Goal: Participate in discussion: Engage in conversation with other users on a specific topic

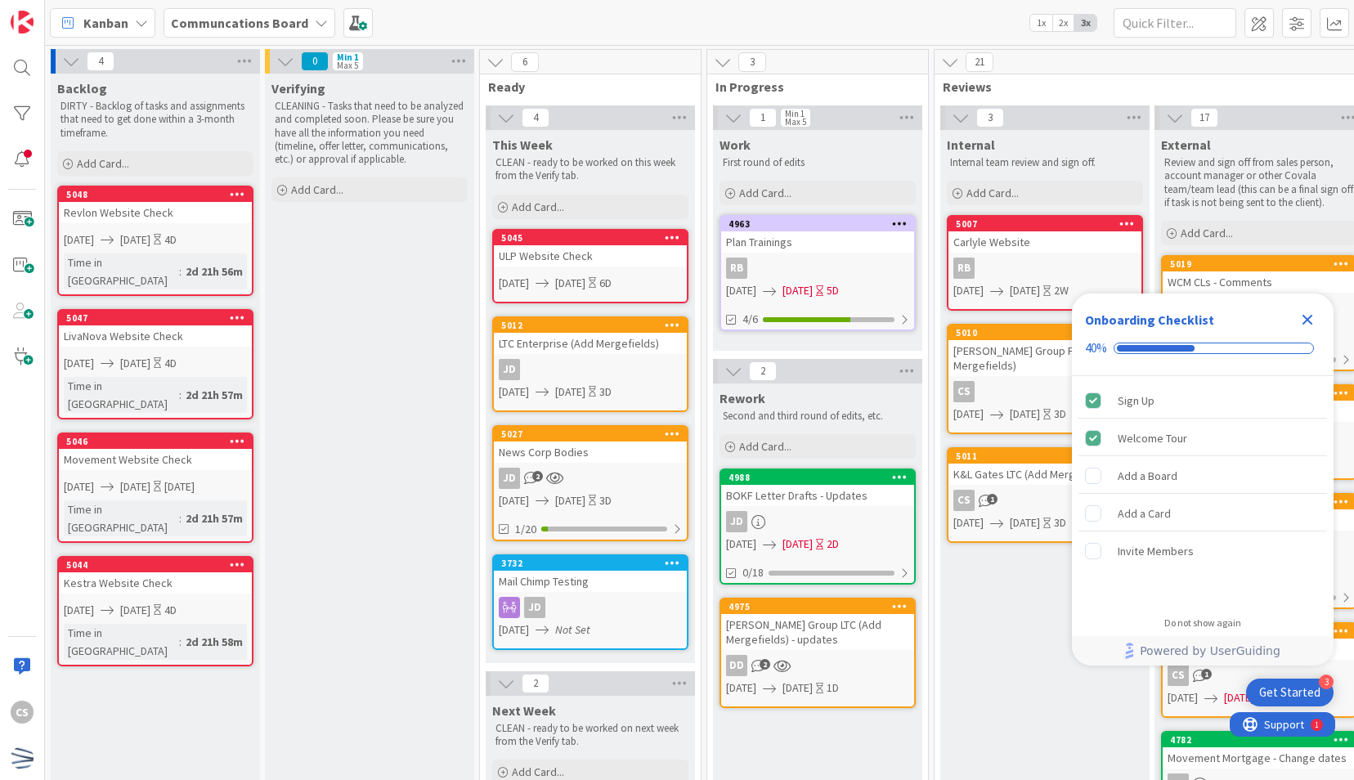
click at [1298, 322] on icon "Close Checklist" at bounding box center [1307, 320] width 20 height 20
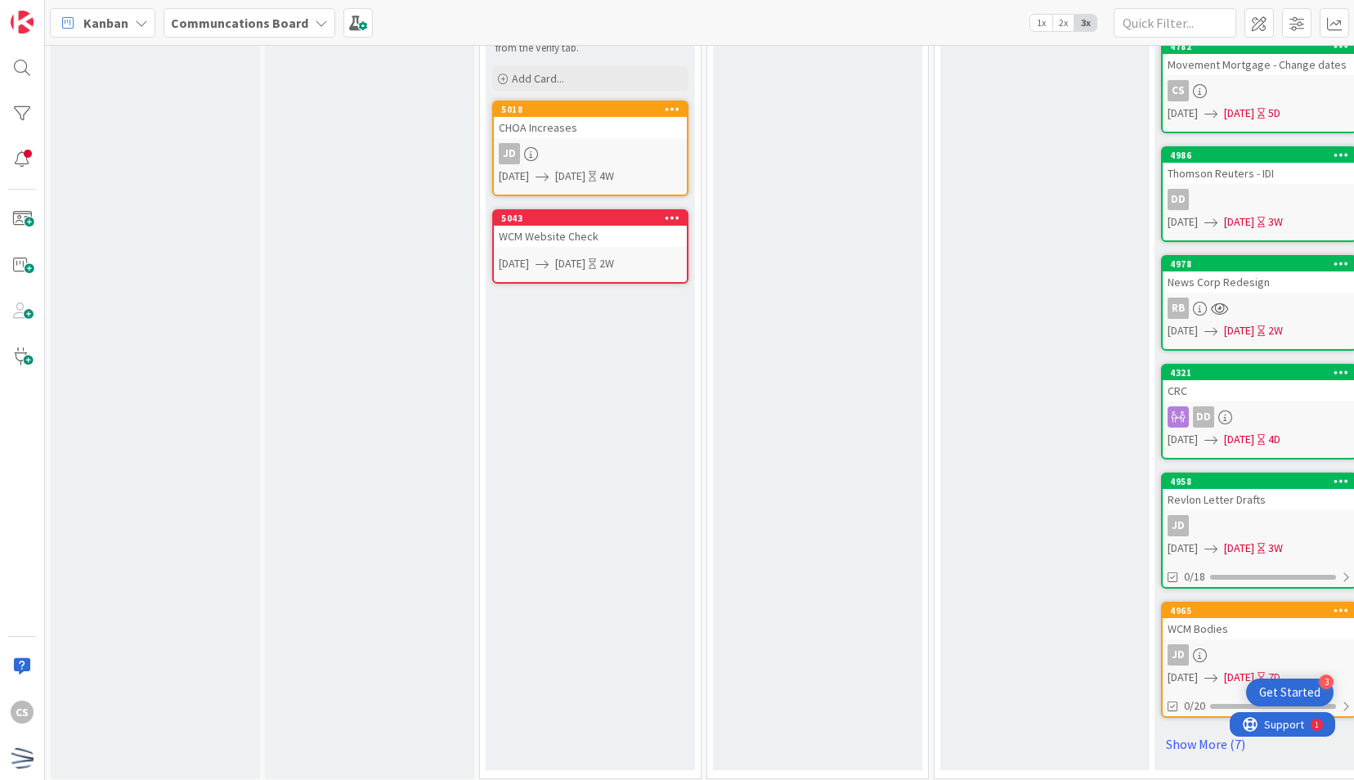
scroll to position [712, 0]
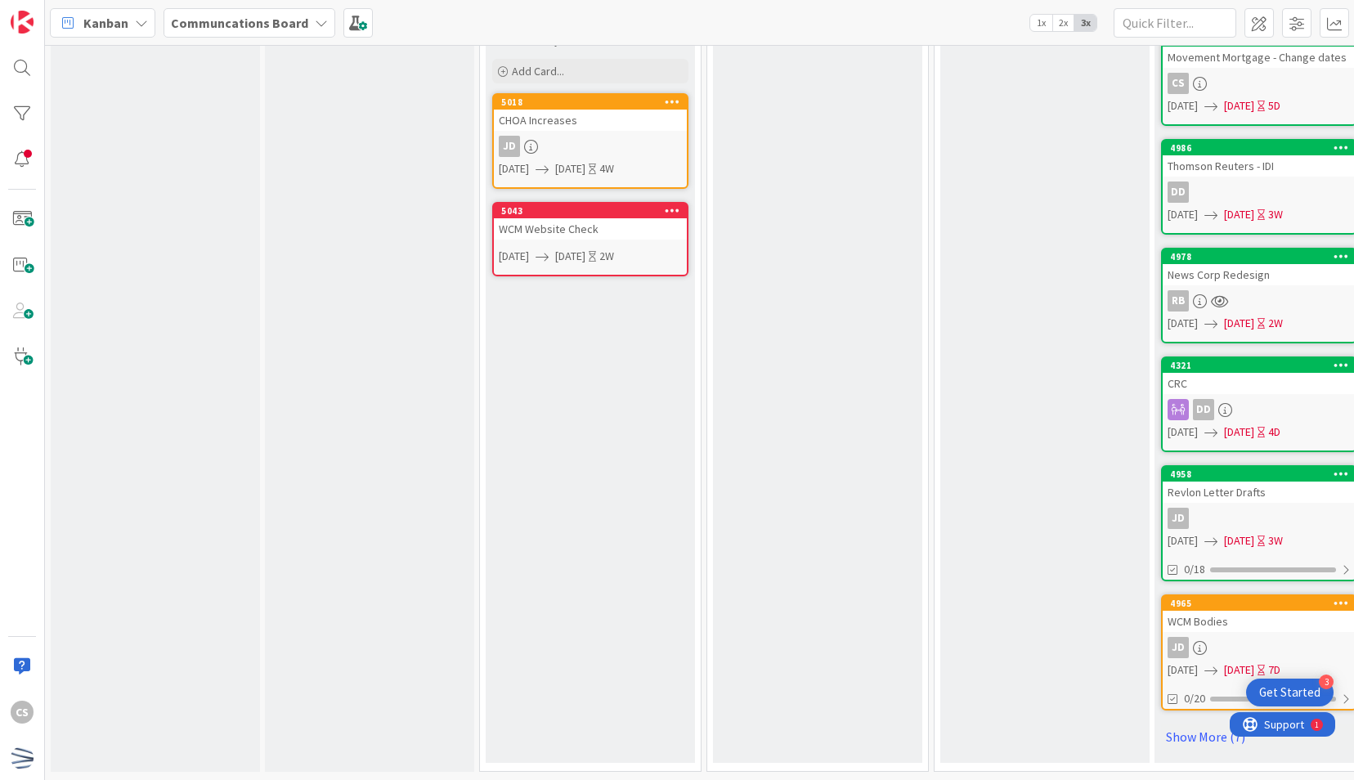
click at [1265, 620] on link "4965 WCM Bodies JD [DATE] [DATE] 7D 0/20" at bounding box center [1259, 652] width 196 height 116
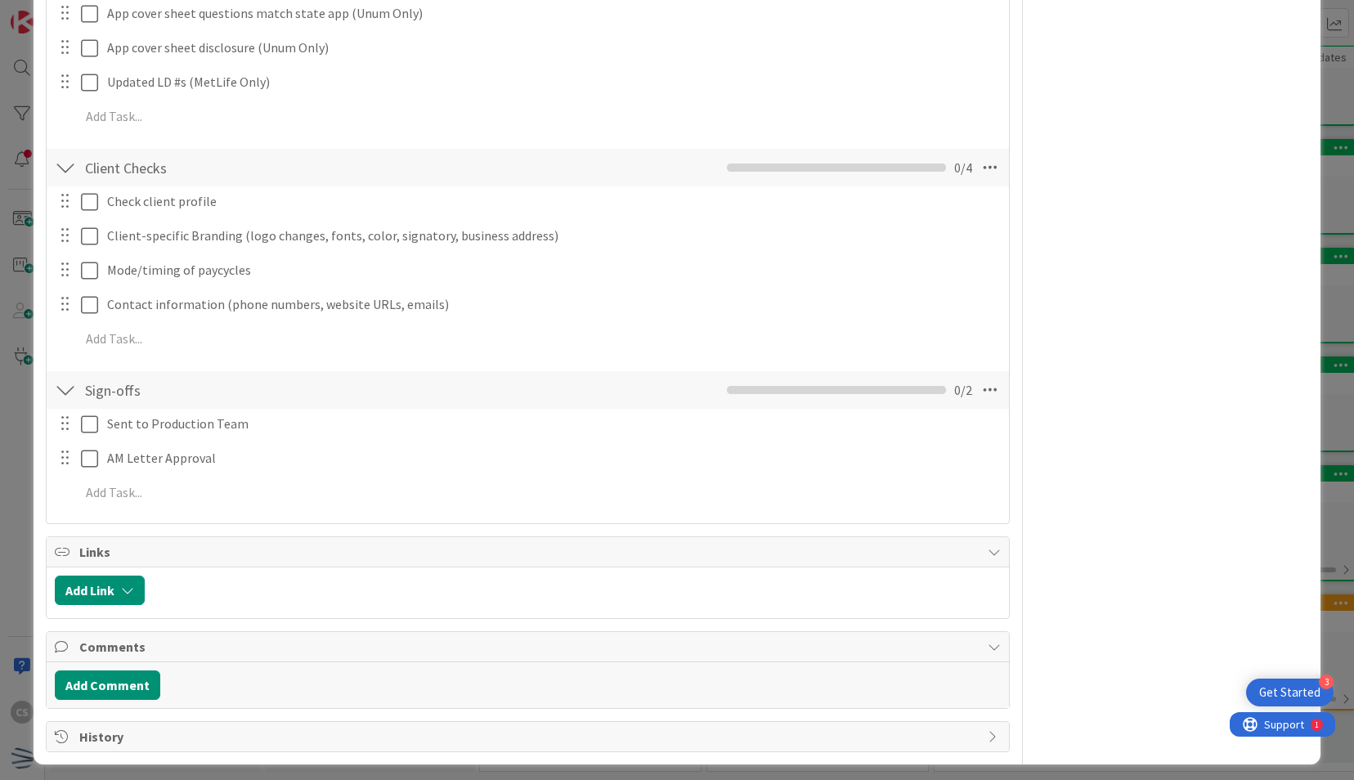
scroll to position [909, 0]
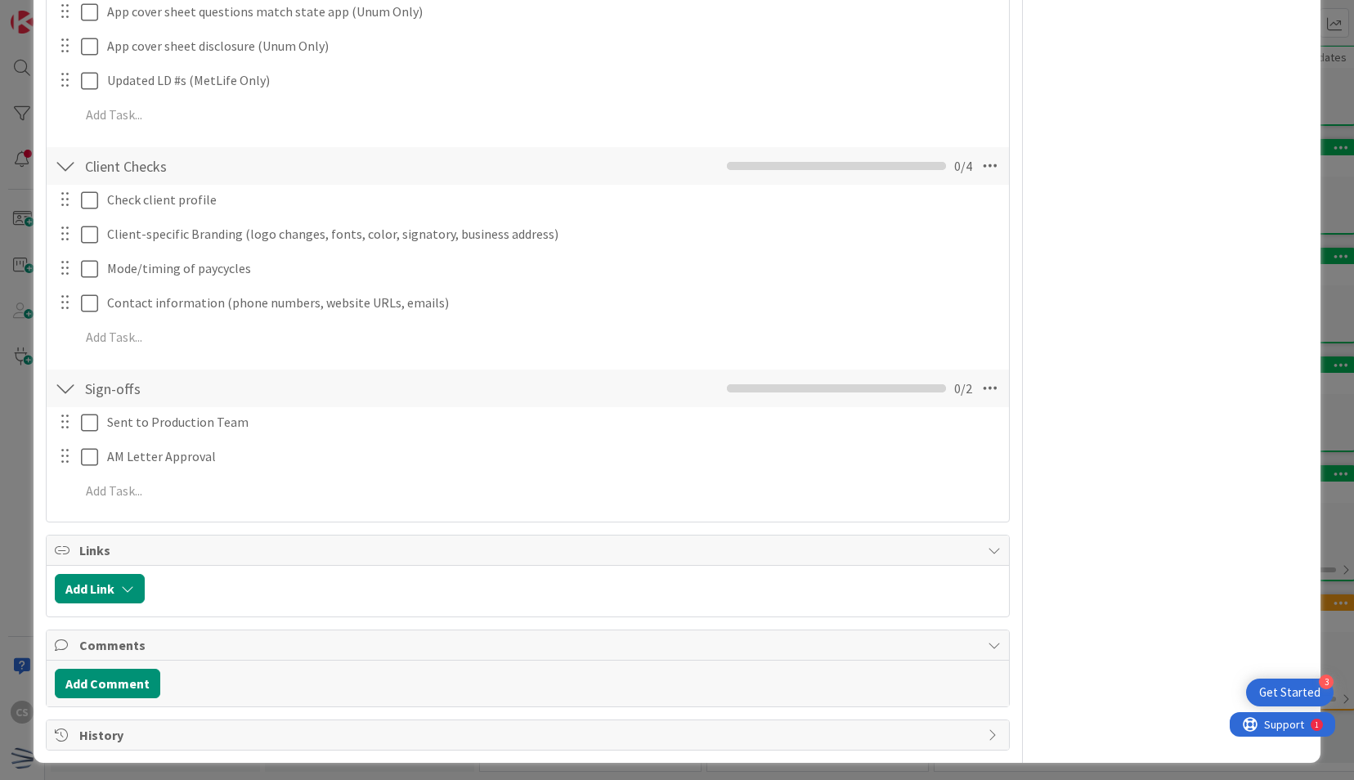
click at [126, 663] on div "Add Comment" at bounding box center [527, 684] width 961 height 46
click at [119, 671] on button "Add Comment" at bounding box center [107, 683] width 105 height 29
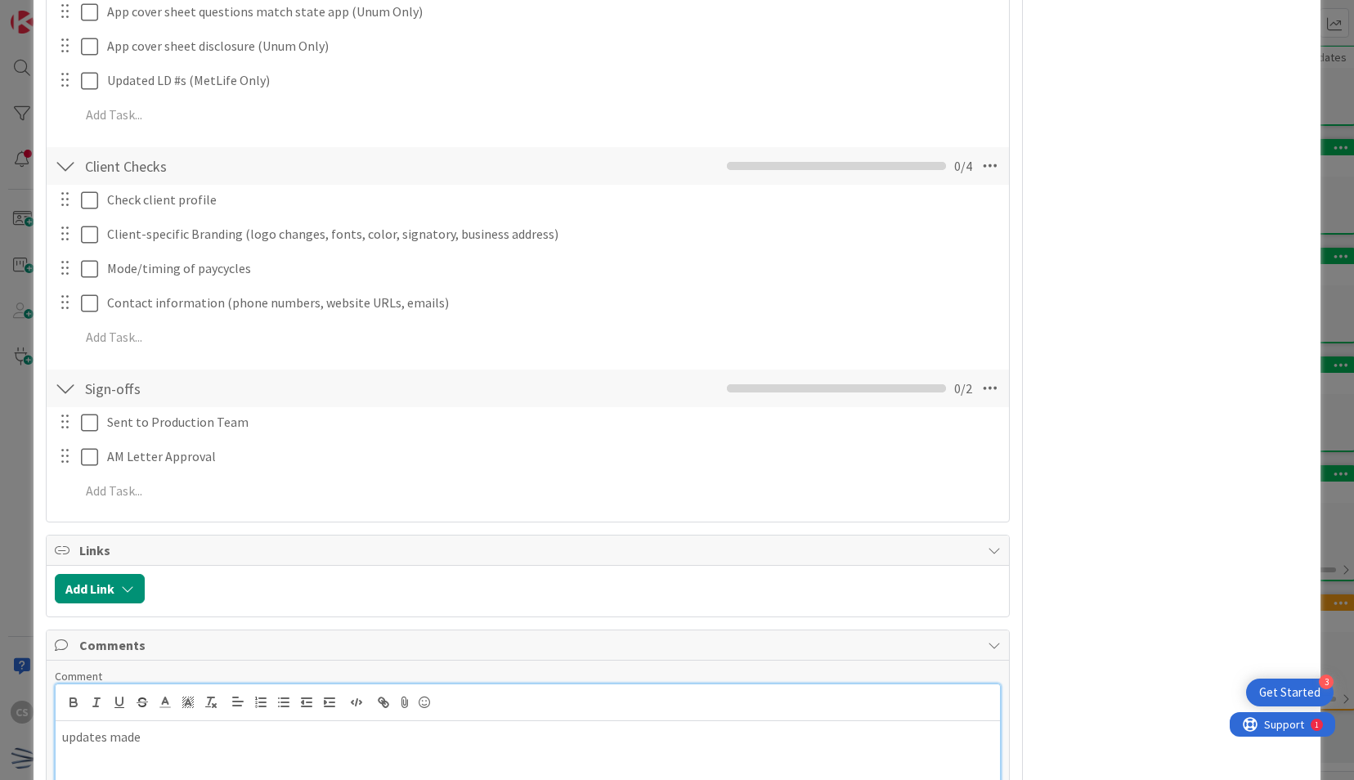
drag, startPoint x: 64, startPoint y: 733, endPoint x: 122, endPoint y: 752, distance: 61.0
click at [64, 733] on p "updates made" at bounding box center [527, 737] width 930 height 19
click at [378, 749] on div "PC updates made" at bounding box center [527, 753] width 943 height 65
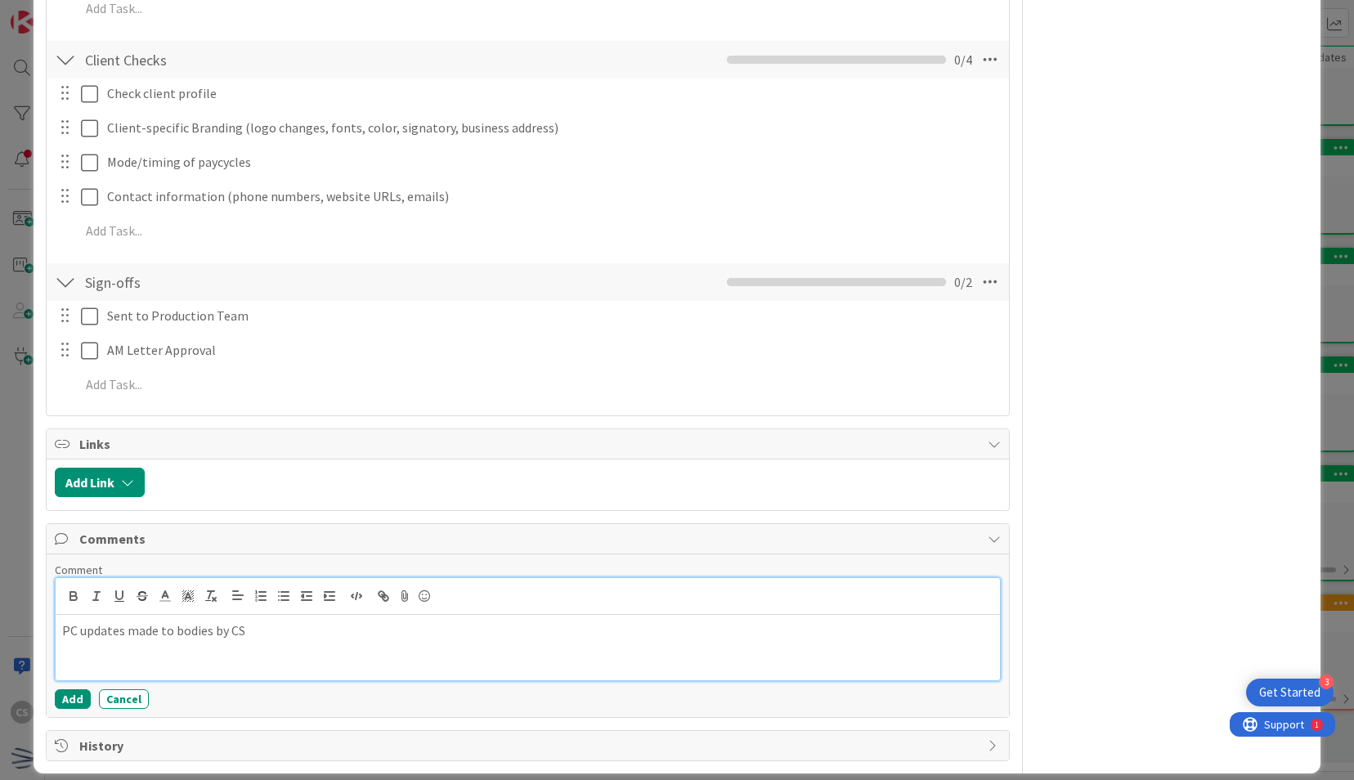
scroll to position [1026, 0]
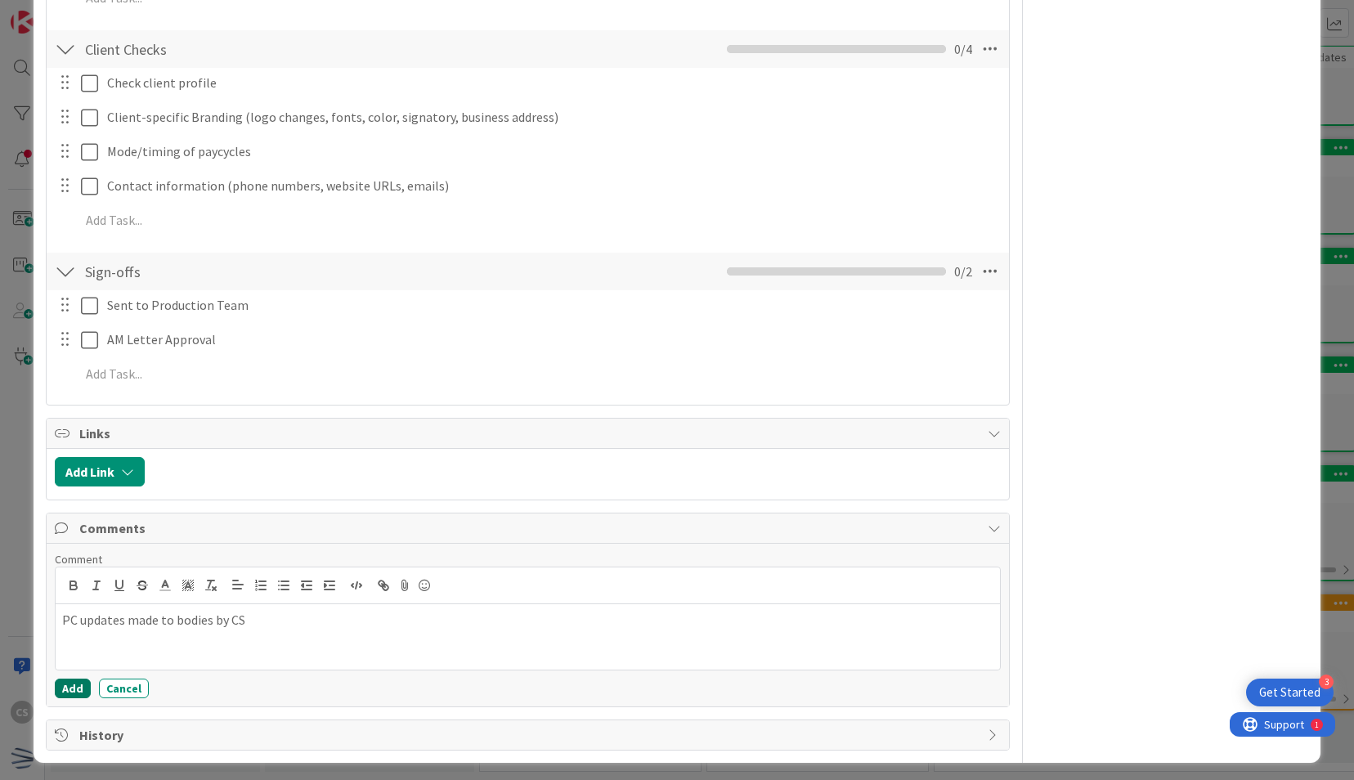
click at [69, 678] on button "Add" at bounding box center [73, 688] width 36 height 20
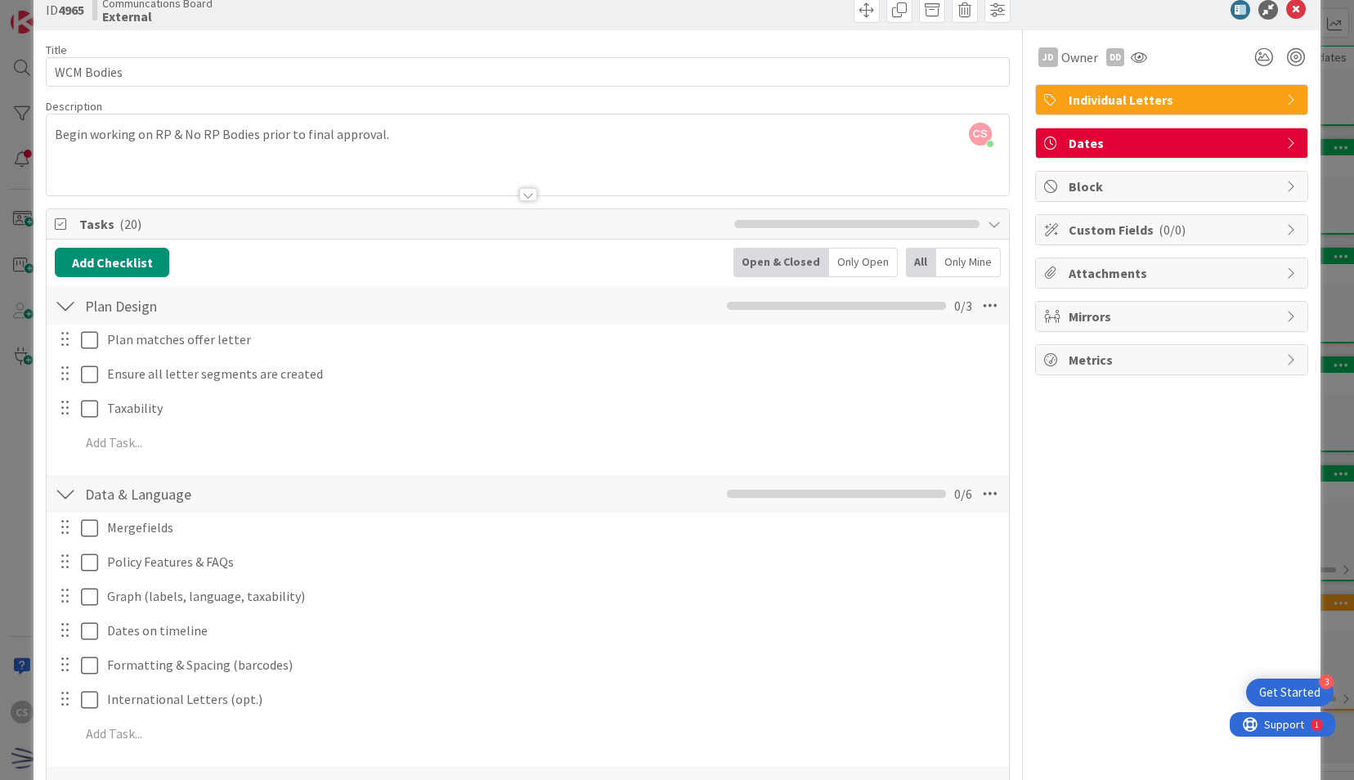
scroll to position [0, 0]
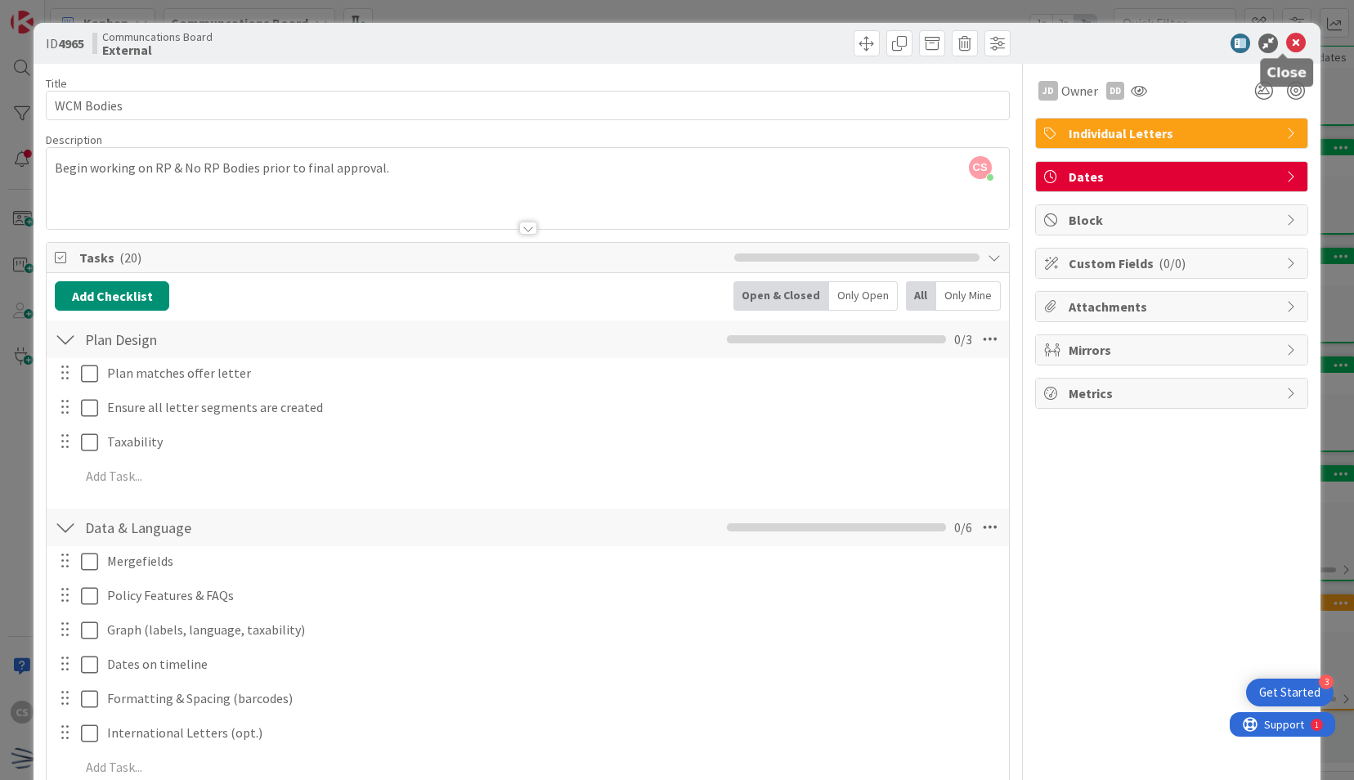
click at [1286, 41] on icon at bounding box center [1296, 44] width 20 height 20
